Goal: Task Accomplishment & Management: Complete application form

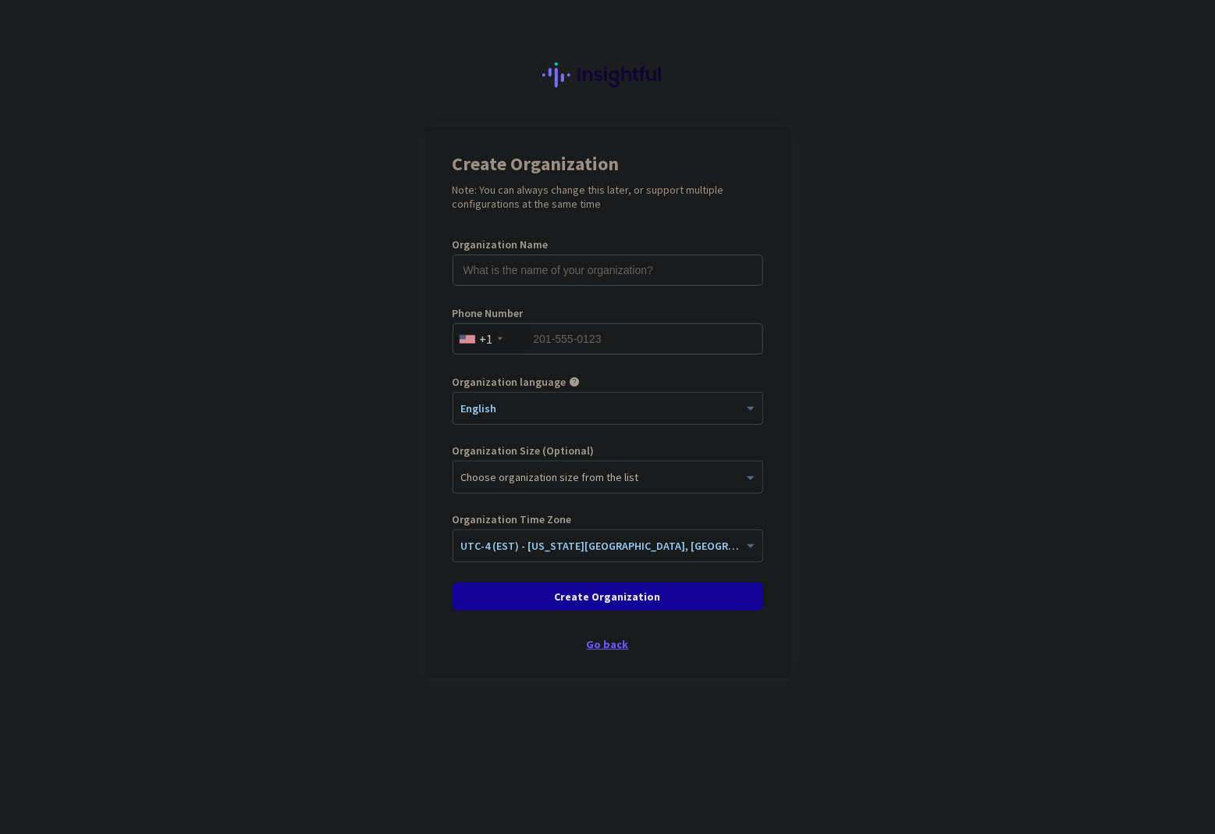
click at [617, 646] on div "Go back" at bounding box center [608, 643] width 311 height 11
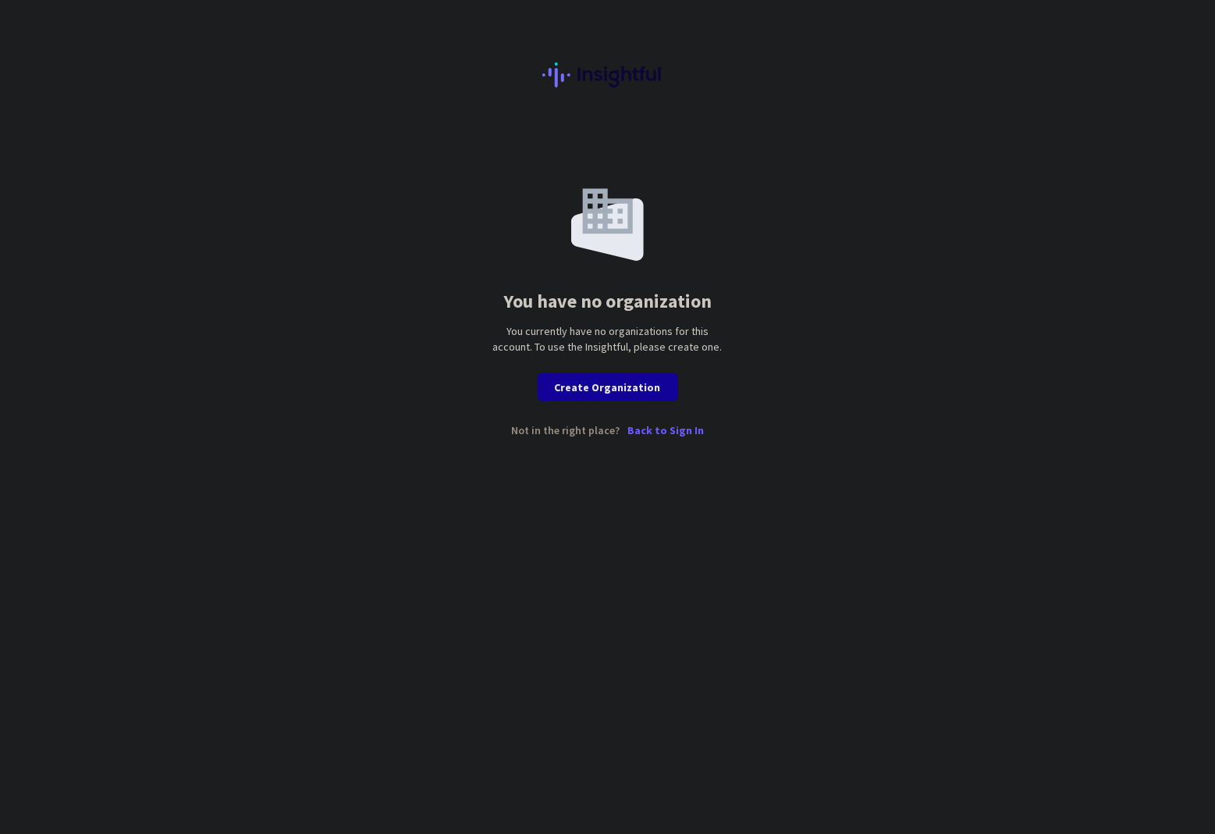
click at [654, 432] on p "Back to Sign In" at bounding box center [666, 430] width 76 height 11
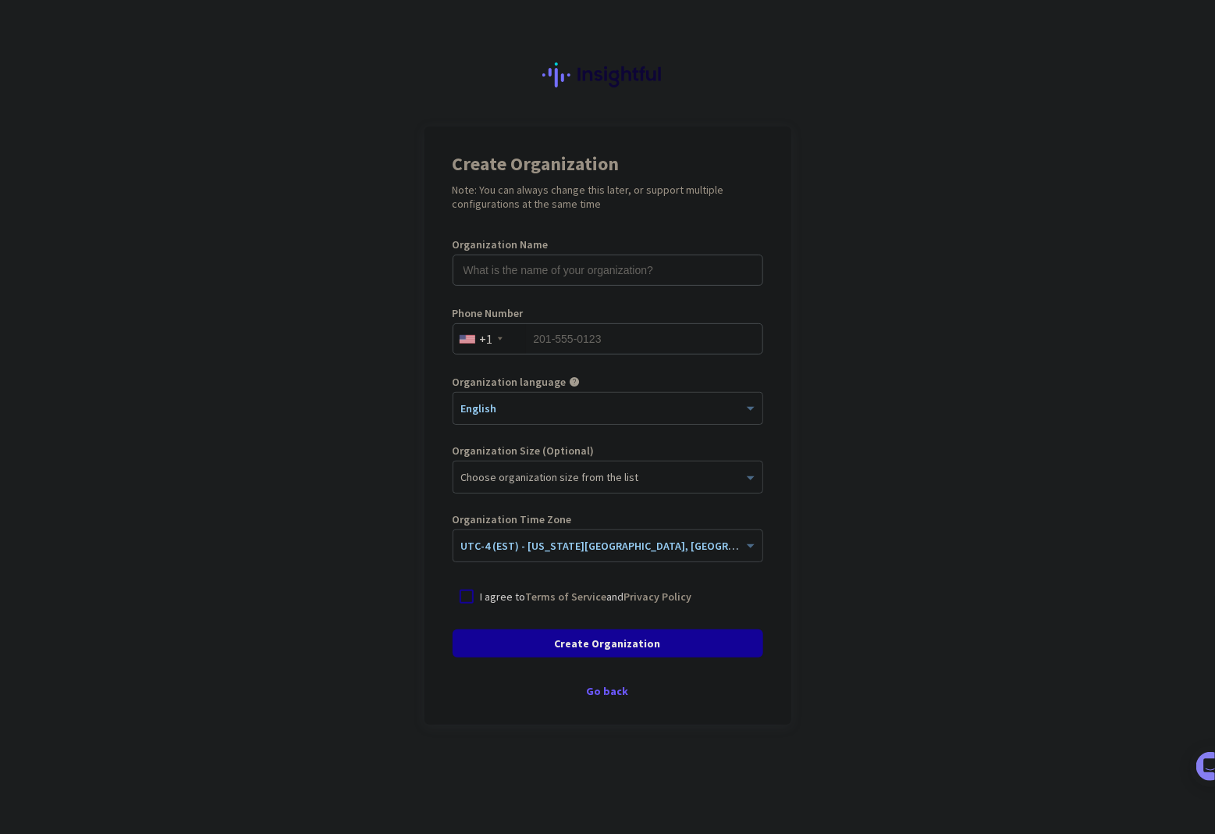
click at [628, 672] on div "Create Organization Note: You can always change this later, or support multiple…" at bounding box center [608, 425] width 367 height 598
click at [625, 685] on div "Go back" at bounding box center [608, 690] width 311 height 11
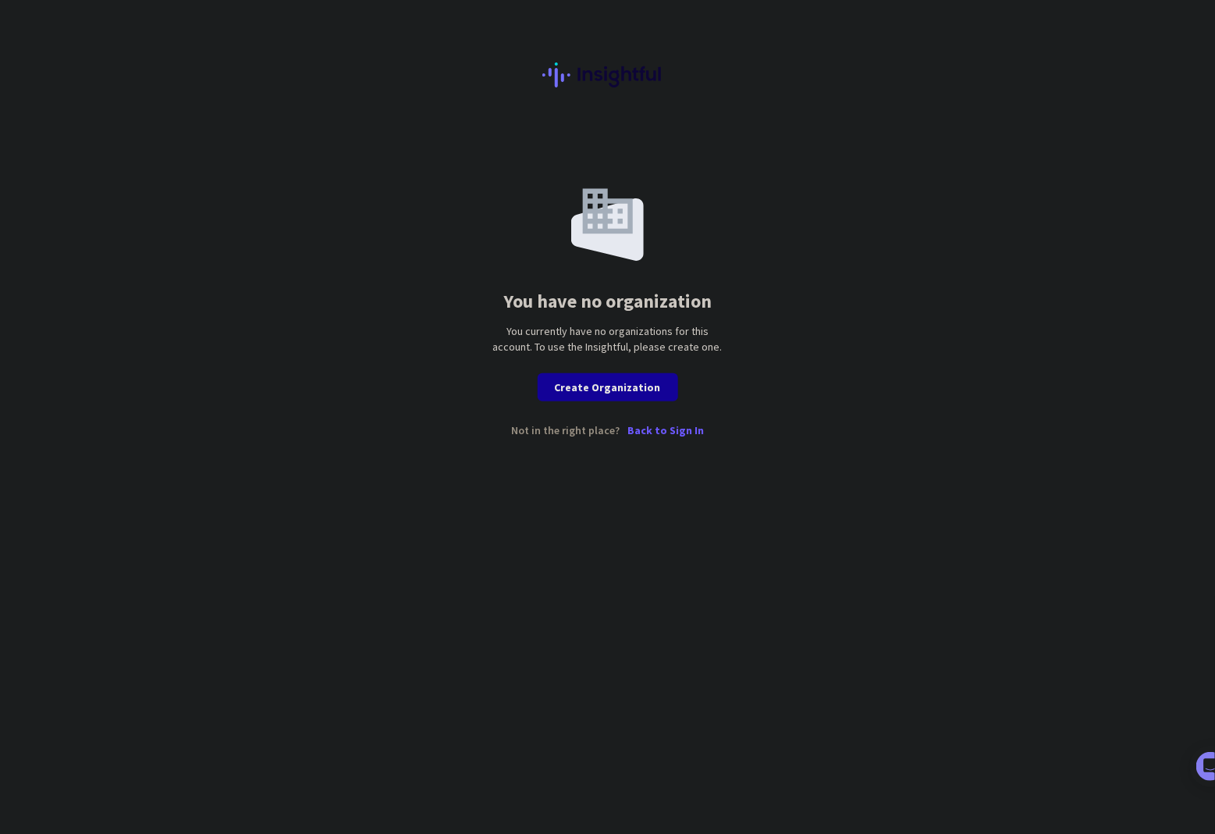
click at [680, 435] on p "Back to Sign In" at bounding box center [666, 430] width 76 height 11
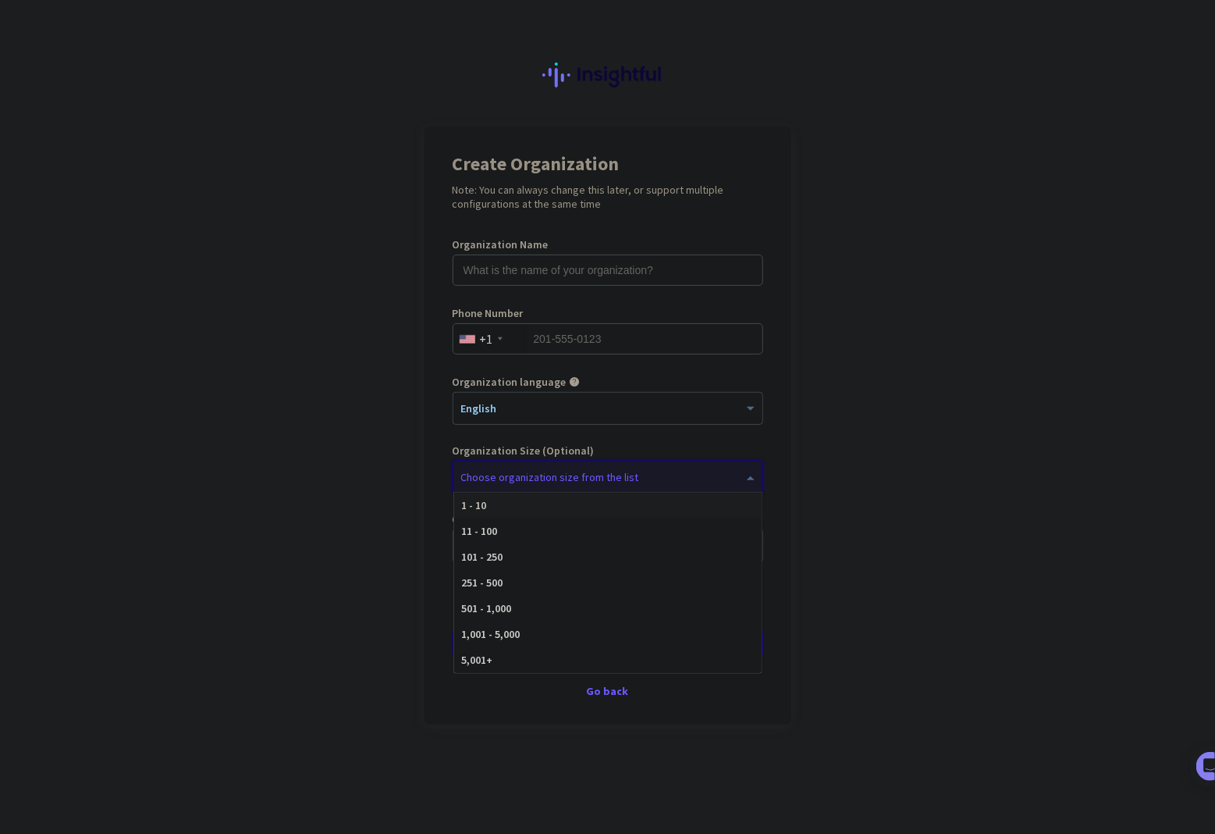
click at [594, 481] on div "Choose organization size from the list" at bounding box center [550, 477] width 178 height 14
click at [625, 471] on div at bounding box center [607, 473] width 309 height 16
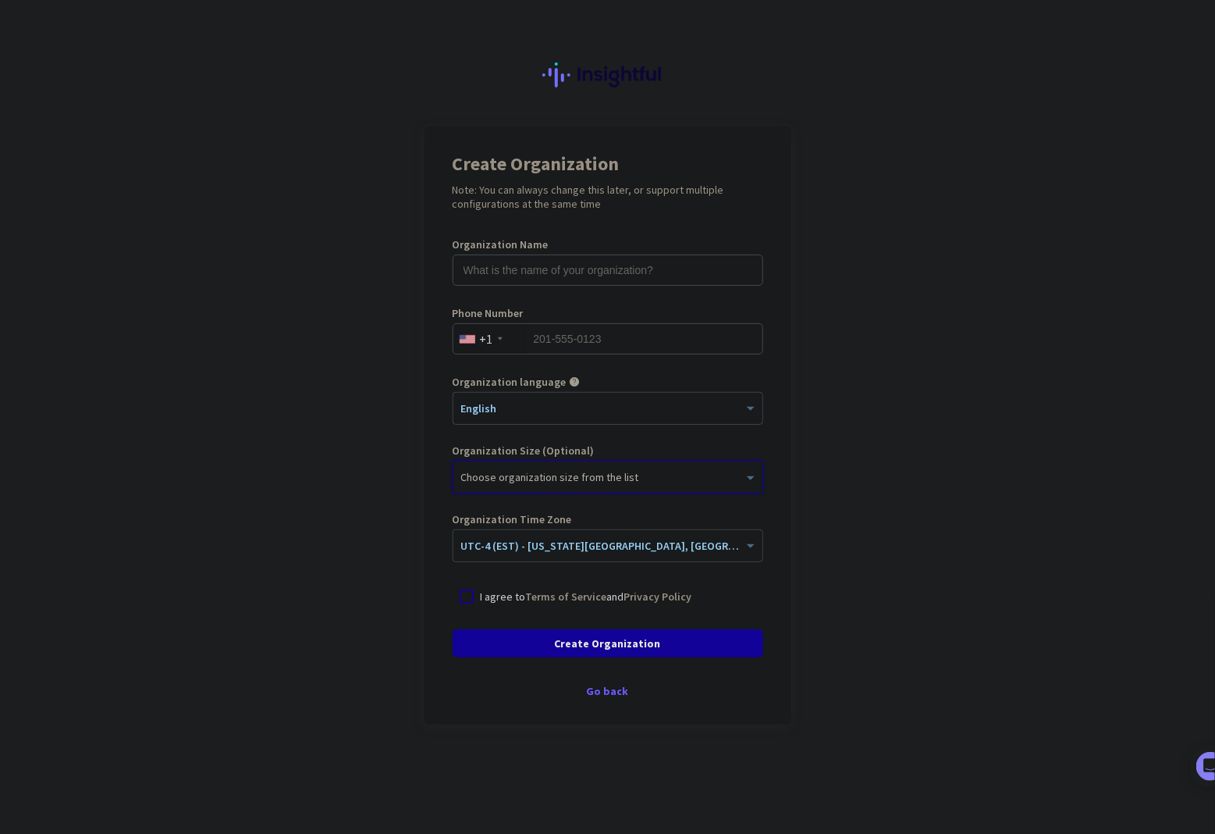
click at [624, 672] on div "Create Organization Note: You can always change this later, or support multiple…" at bounding box center [608, 425] width 367 height 598
click at [622, 691] on div "Go back" at bounding box center [608, 690] width 311 height 11
